Goal: Check status: Check status

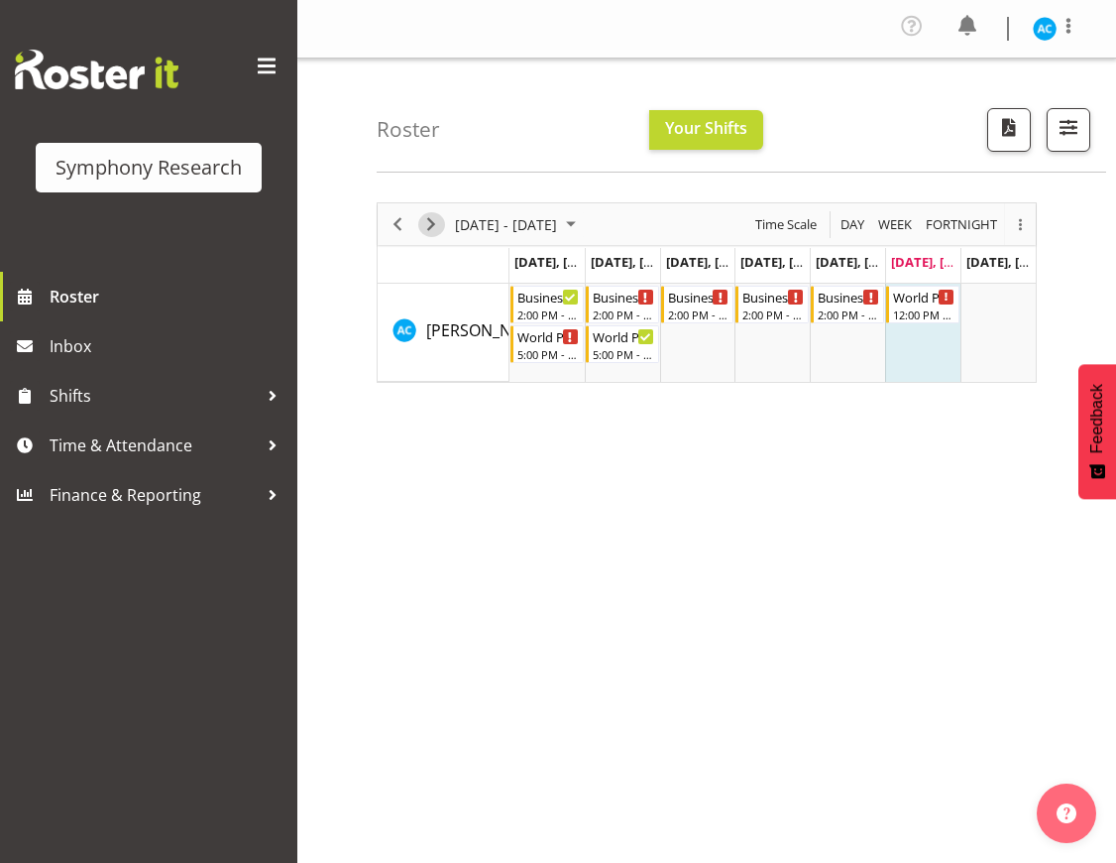
click at [428, 217] on span "Next" at bounding box center [431, 224] width 24 height 25
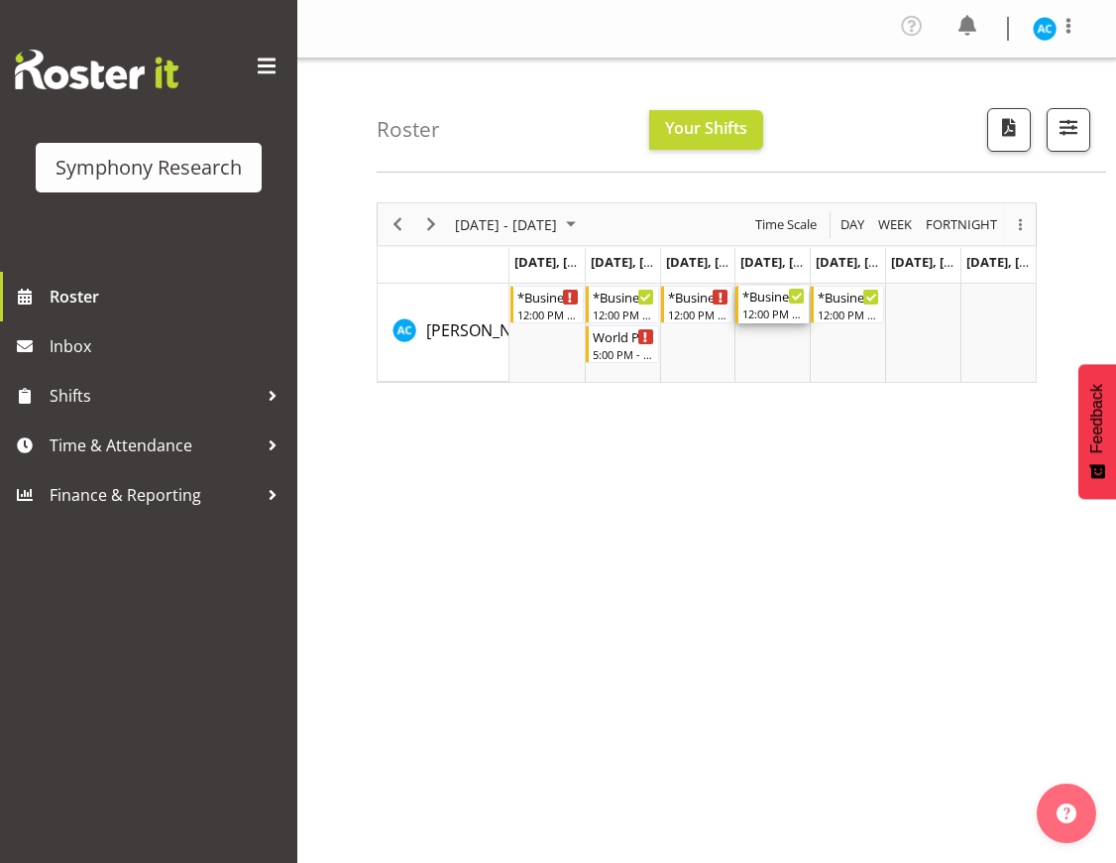
click at [762, 305] on div "12:00 PM - 4:00 PM" at bounding box center [774, 313] width 62 height 16
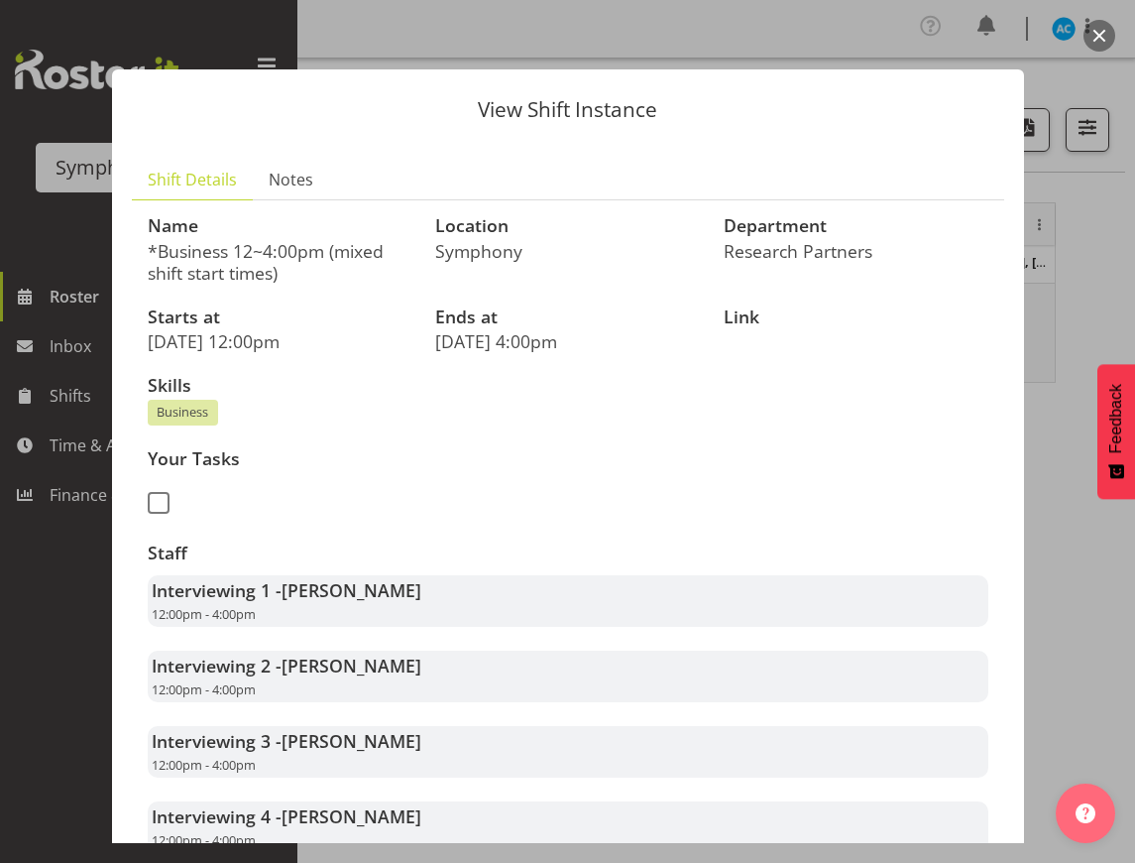
click at [1107, 33] on button "button" at bounding box center [1100, 36] width 32 height 32
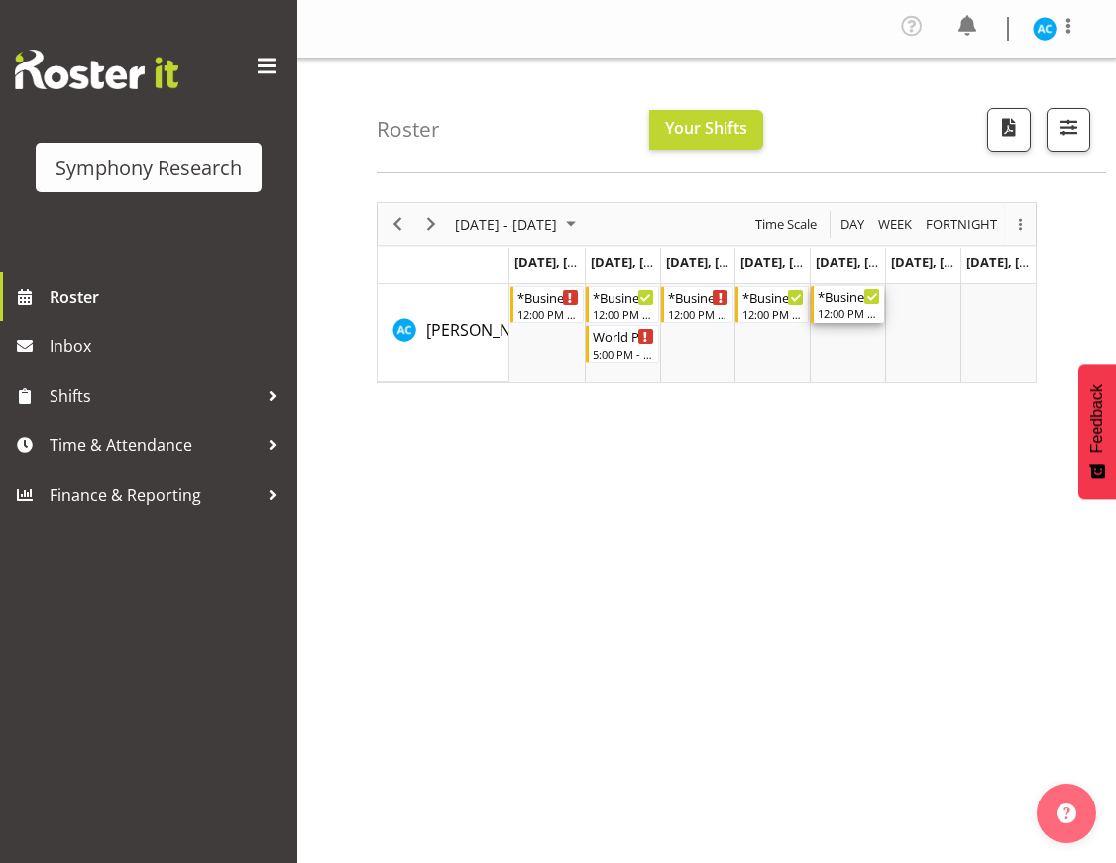
click at [847, 309] on div "12:00 PM - 4:00 PM" at bounding box center [849, 313] width 62 height 16
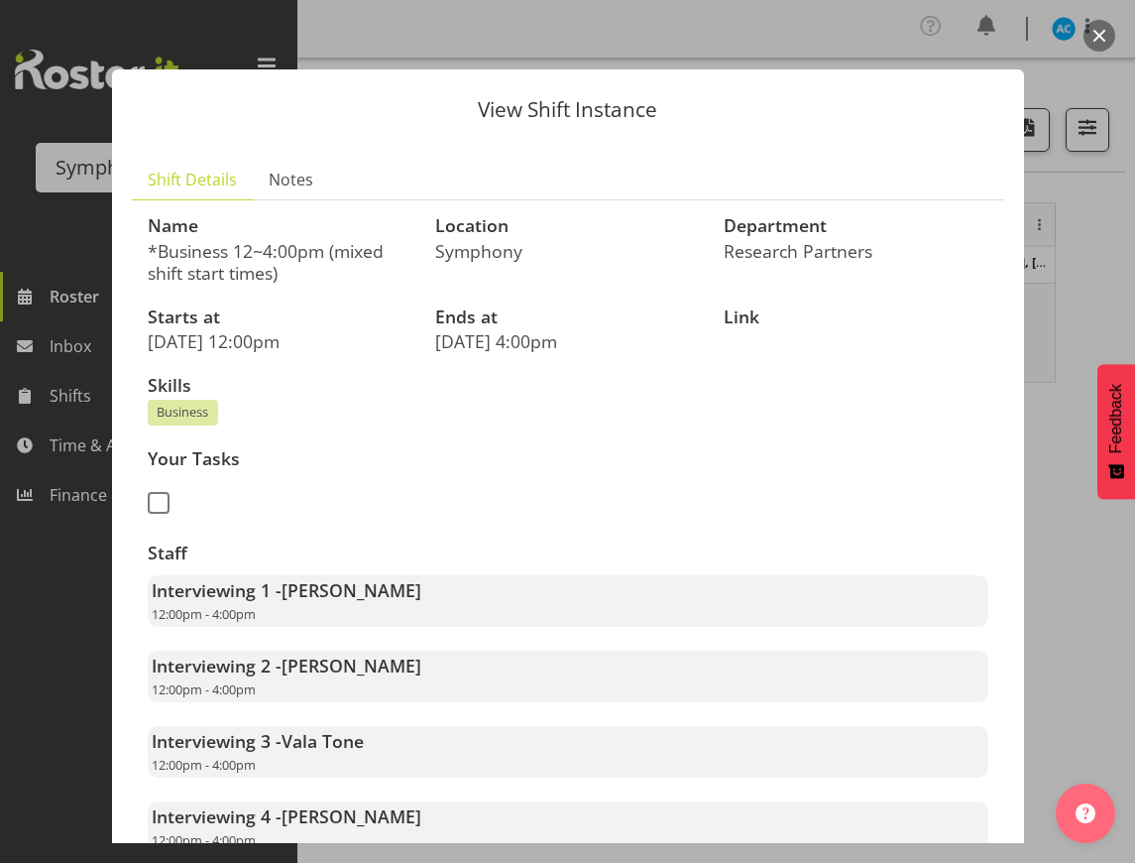
click at [1094, 42] on button "button" at bounding box center [1100, 36] width 32 height 32
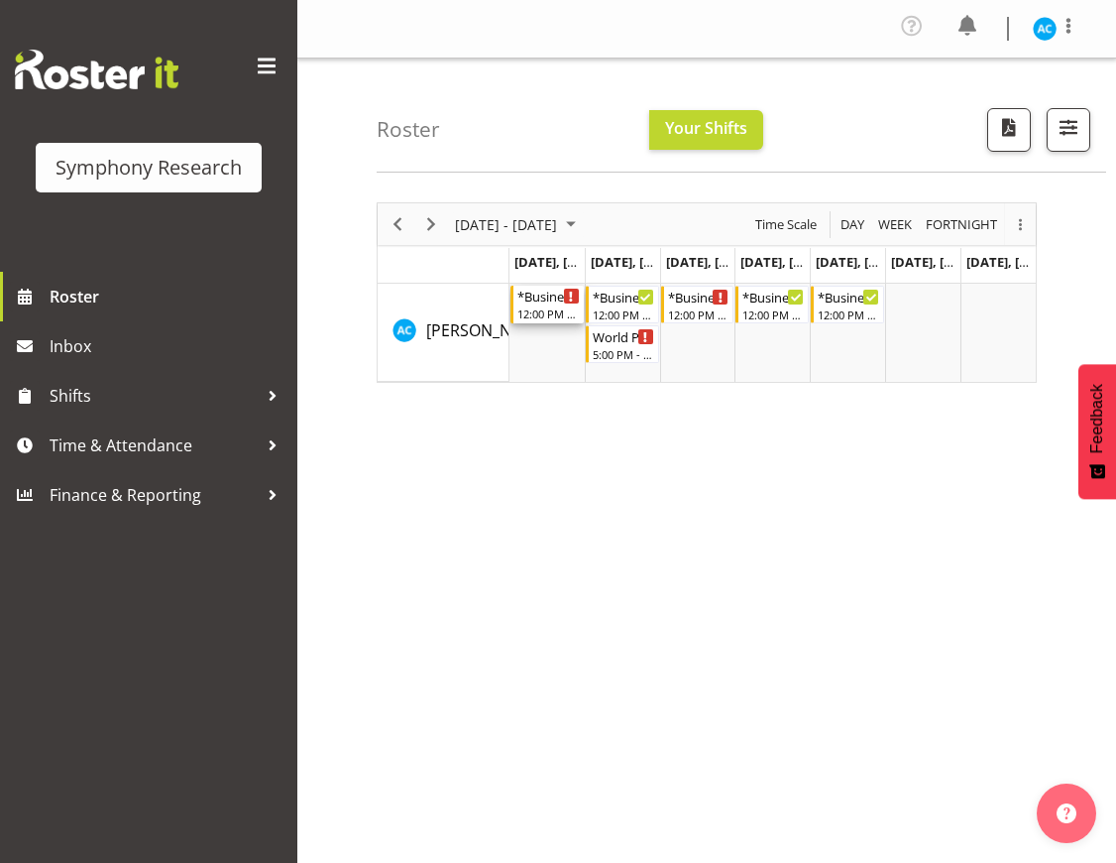
click at [554, 312] on div "12:00 PM - 4:00 PM" at bounding box center [549, 313] width 62 height 16
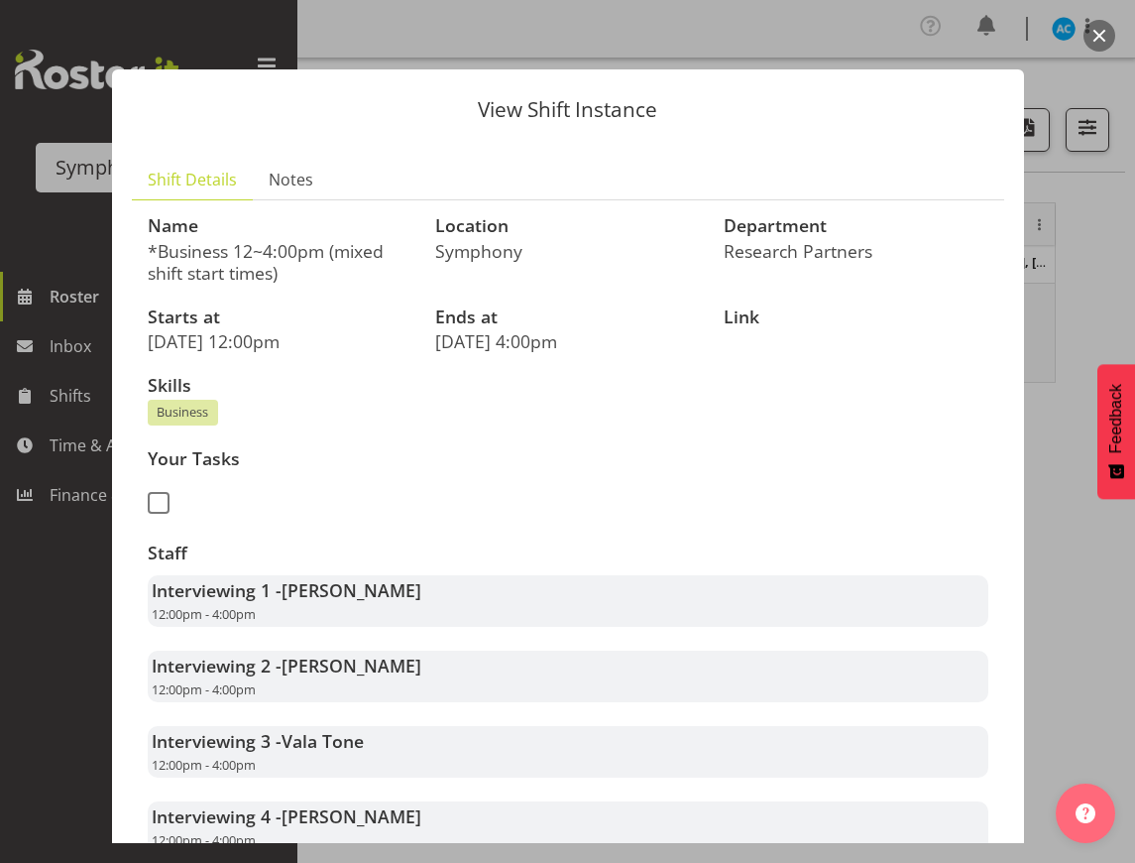
click at [1095, 33] on button "button" at bounding box center [1100, 36] width 32 height 32
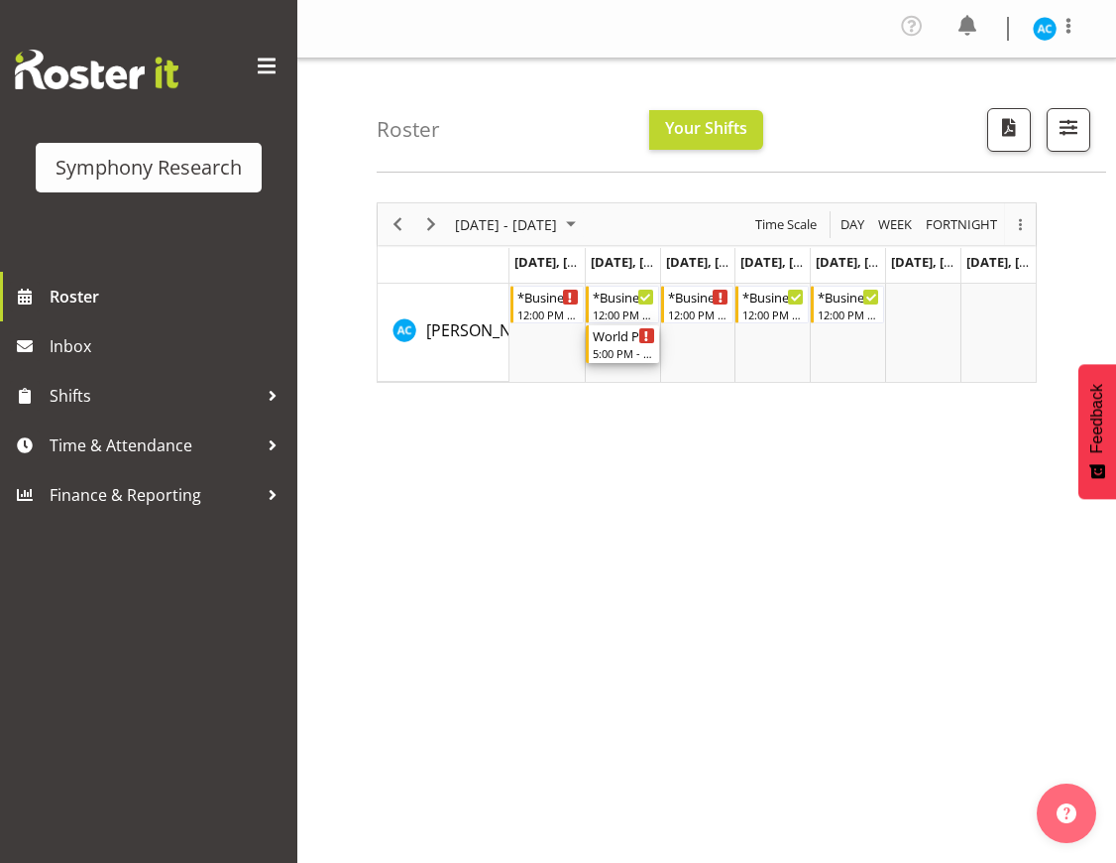
click at [643, 341] on div "Timeline Week of September 13, 2025" at bounding box center [646, 335] width 15 height 15
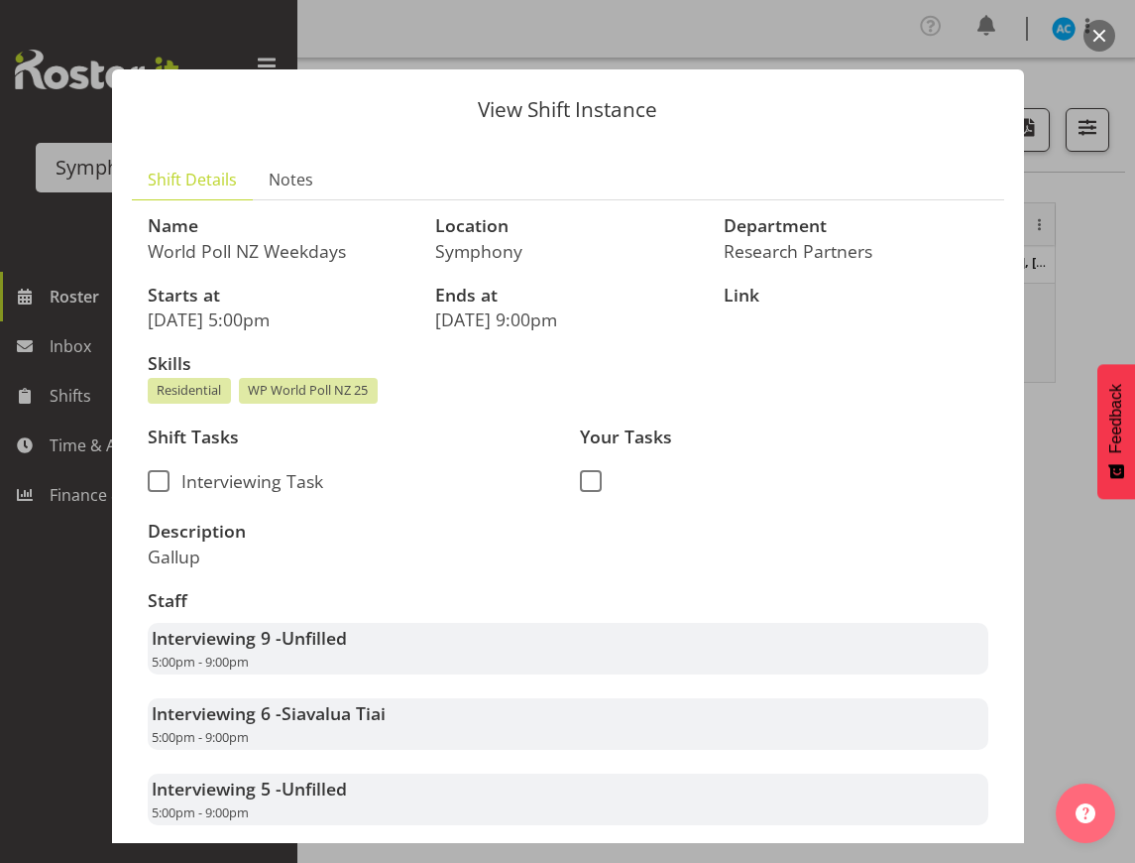
click at [1101, 37] on button "button" at bounding box center [1100, 36] width 32 height 32
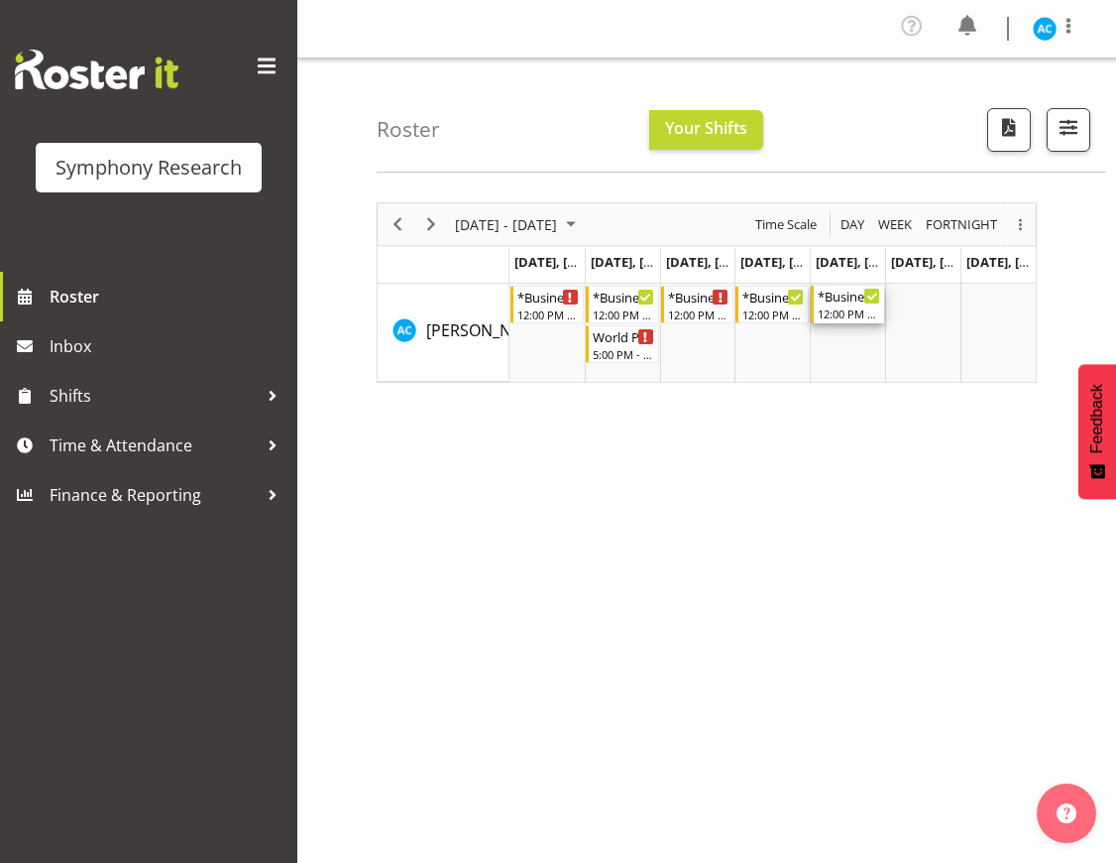
click at [848, 300] on div "*Business 12~4:00pm (mixed shift start times)" at bounding box center [849, 296] width 62 height 20
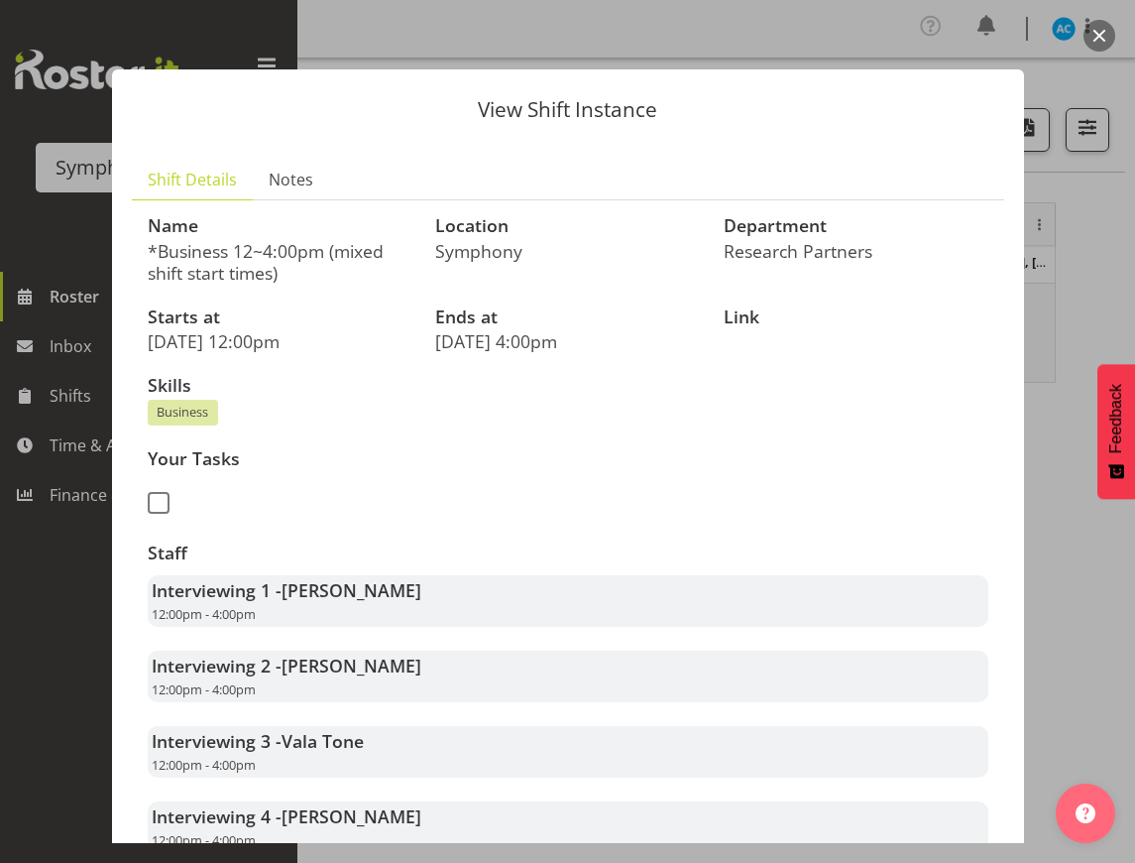
click at [1098, 48] on button "button" at bounding box center [1100, 36] width 32 height 32
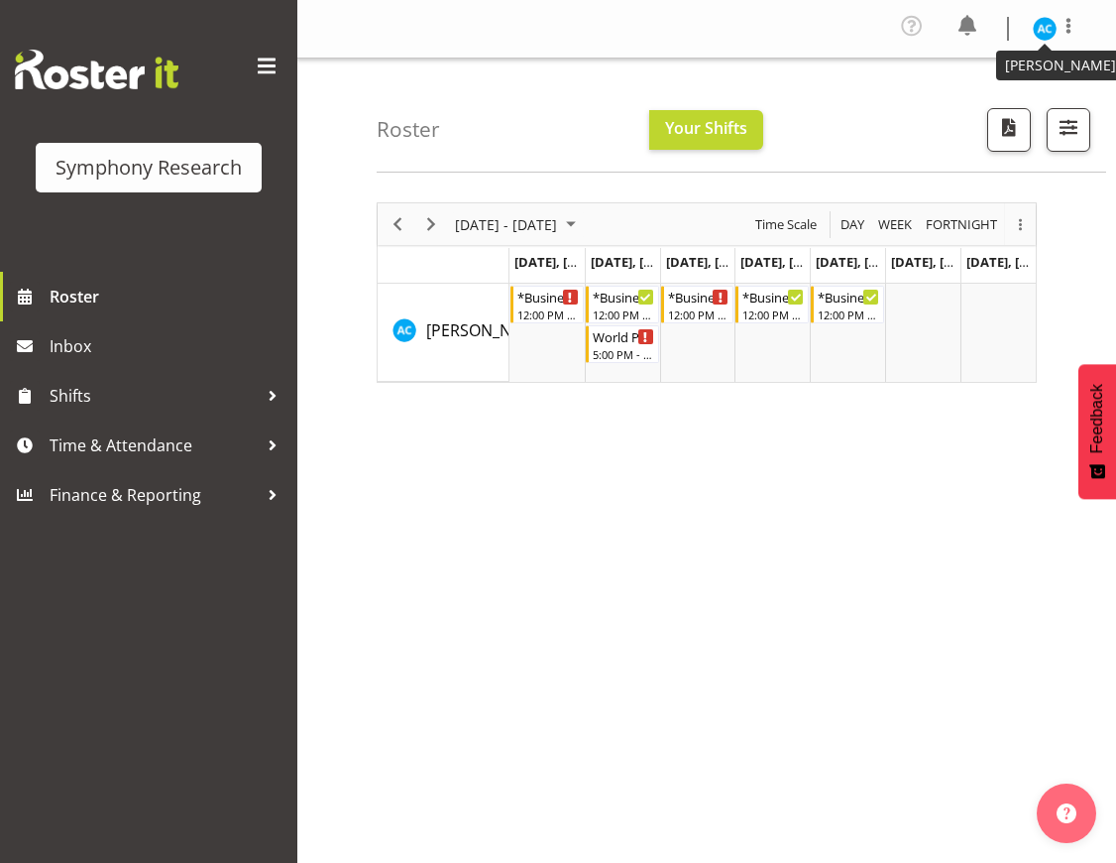
click at [1051, 24] on img at bounding box center [1045, 29] width 24 height 24
click at [934, 113] on link "Log Out" at bounding box center [985, 109] width 190 height 36
